Goal: Transaction & Acquisition: Book appointment/travel/reservation

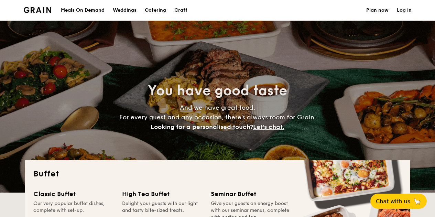
select select
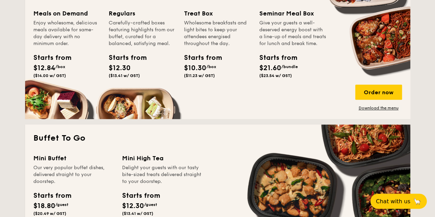
scroll to position [378, 0]
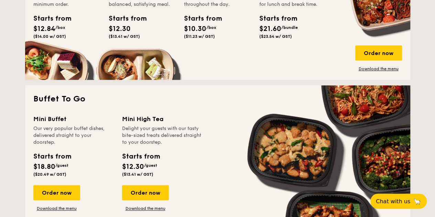
click at [60, 185] on div "Mini Buffet Our very popular buffet dishes, delivered straight to your doorstep…" at bounding box center [77, 162] width 89 height 97
click at [60, 186] on div "Order now" at bounding box center [56, 192] width 47 height 15
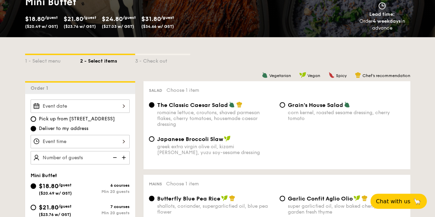
scroll to position [137, 0]
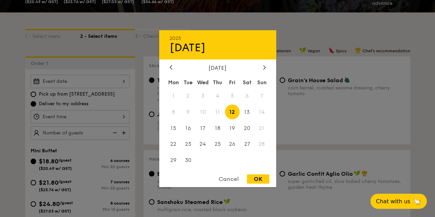
click at [82, 77] on div "2025 Sep [DATE] Tue Wed Thu Fri Sat Sun 1 2 3 4 5 6 7 8 9 10 11 12 13 14 15 16 …" at bounding box center [80, 81] width 99 height 13
click at [265, 63] on div "2025 Sep [DATE] Tue Wed Thu Fri Sat Sun 1 2 3 4 5 6 7 8 9 10 11 12 13 14 15 16 …" at bounding box center [217, 108] width 117 height 157
click at [262, 67] on div at bounding box center [264, 67] width 6 height 7
click at [263, 96] on span "5" at bounding box center [261, 95] width 15 height 15
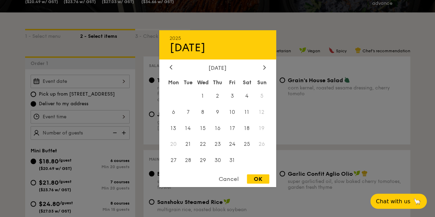
click at [261, 180] on div "OK" at bounding box center [258, 178] width 22 height 9
type input "[DATE]"
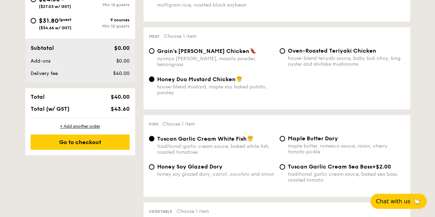
scroll to position [344, 0]
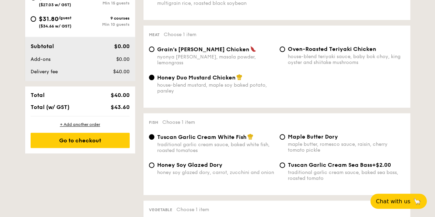
select select
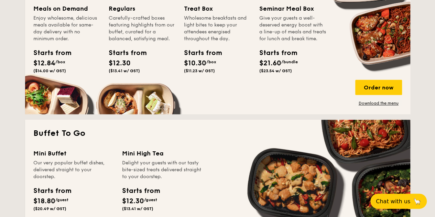
scroll to position [977, 0]
